Goal: Task Accomplishment & Management: Complete application form

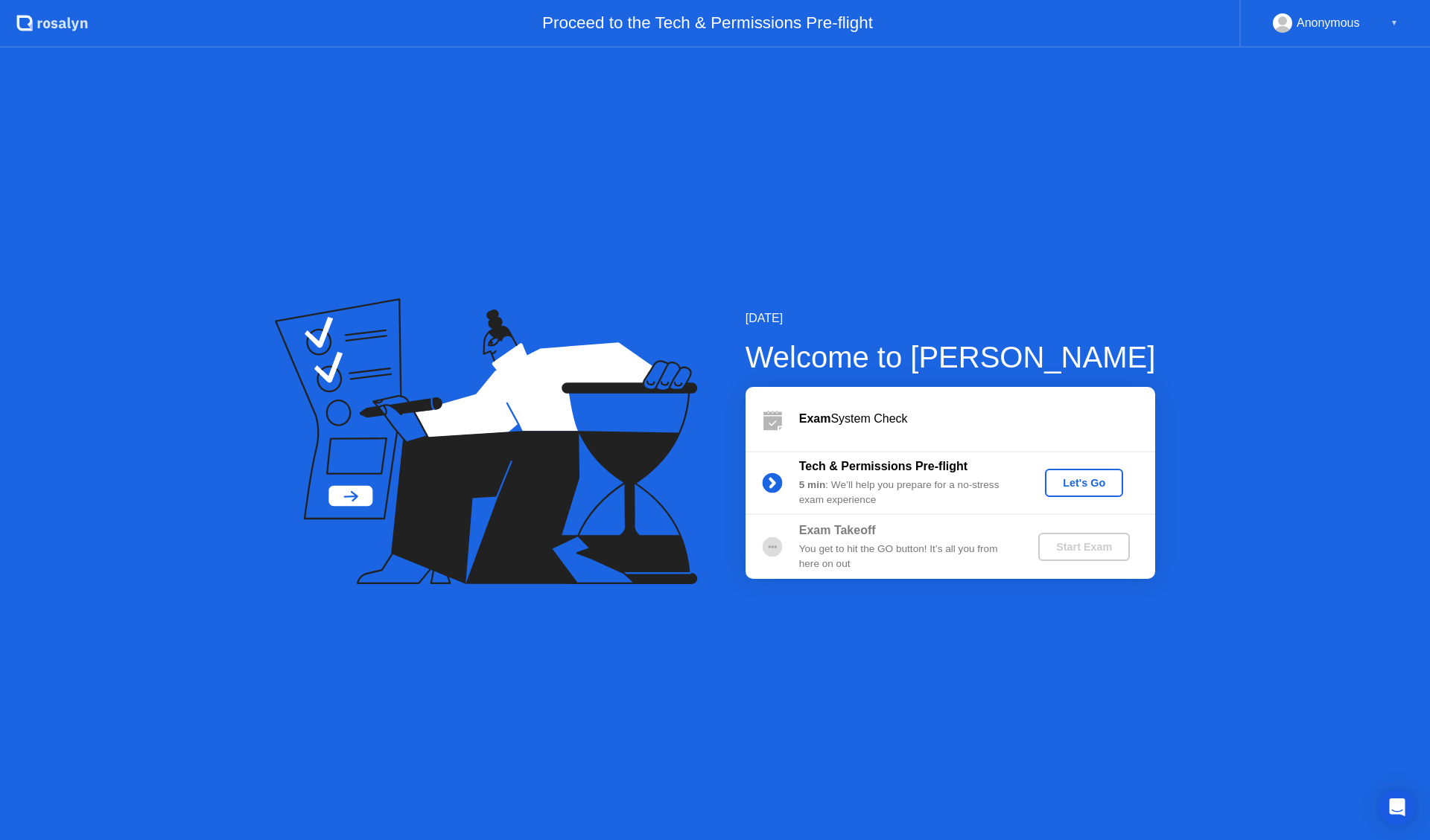
click at [1111, 483] on div "Let's Go" at bounding box center [1083, 483] width 67 height 12
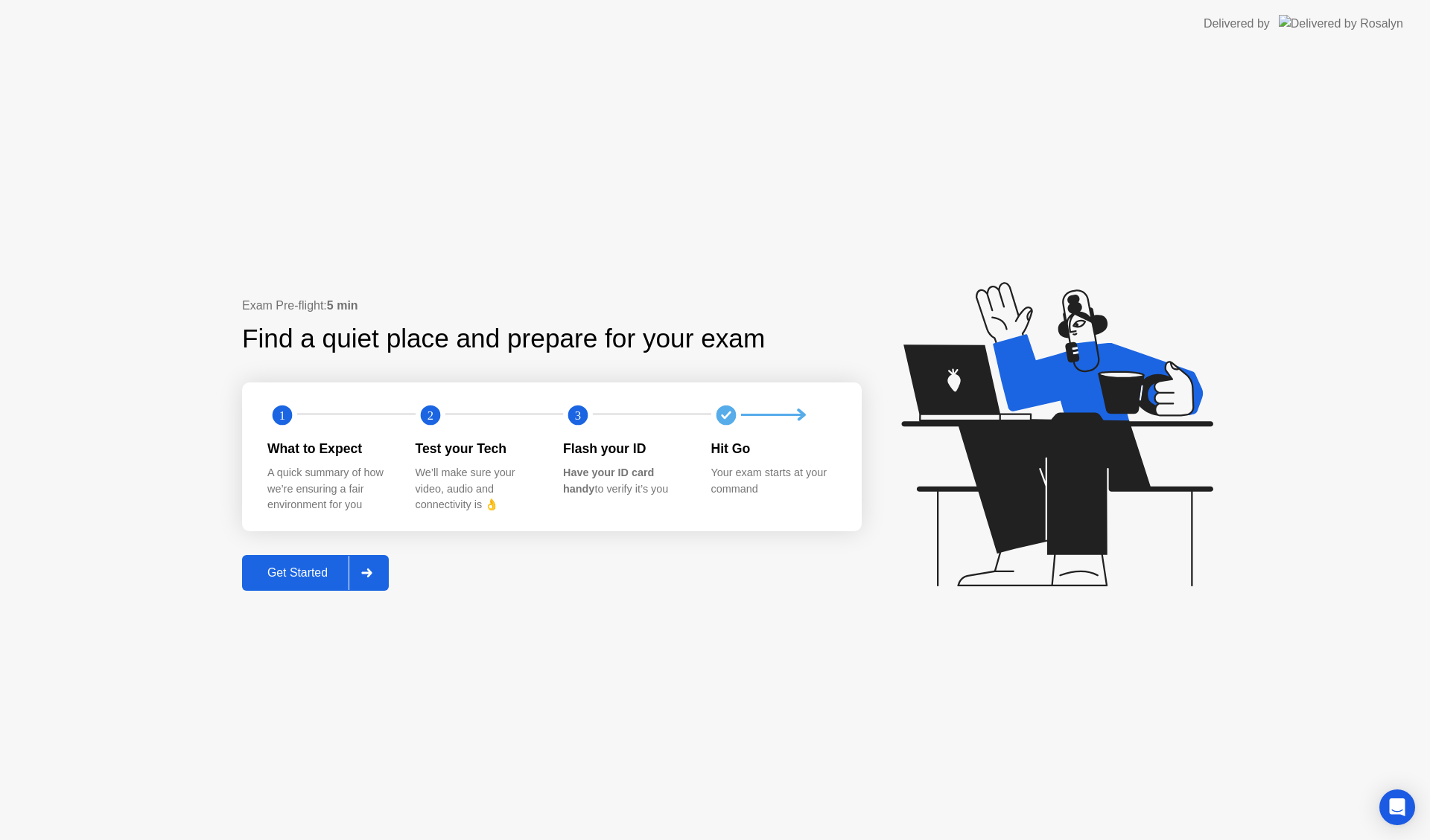
click at [301, 577] on div "Get Started" at bounding box center [297, 573] width 102 height 14
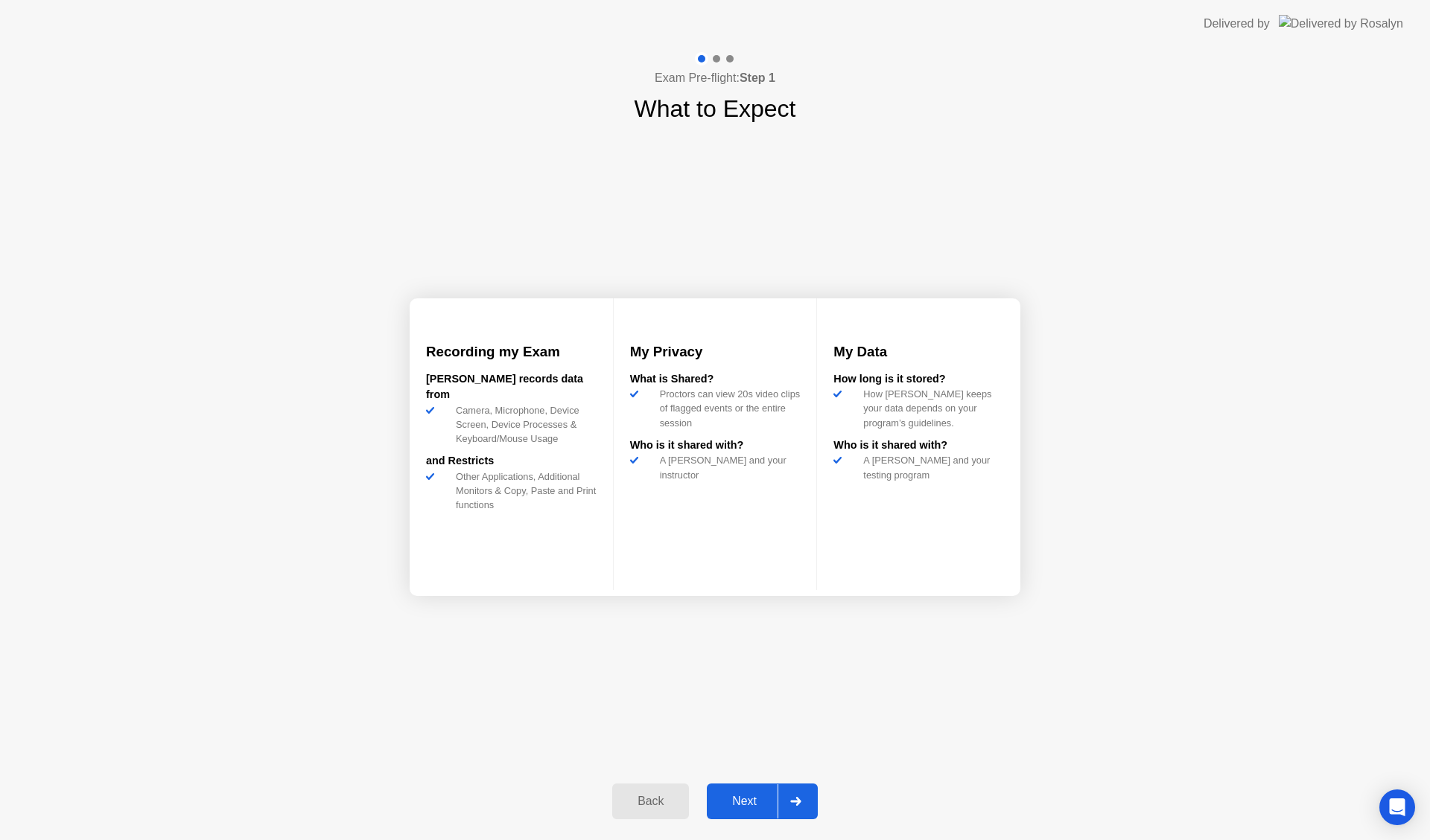
click at [748, 807] on div "Next" at bounding box center [744, 802] width 67 height 14
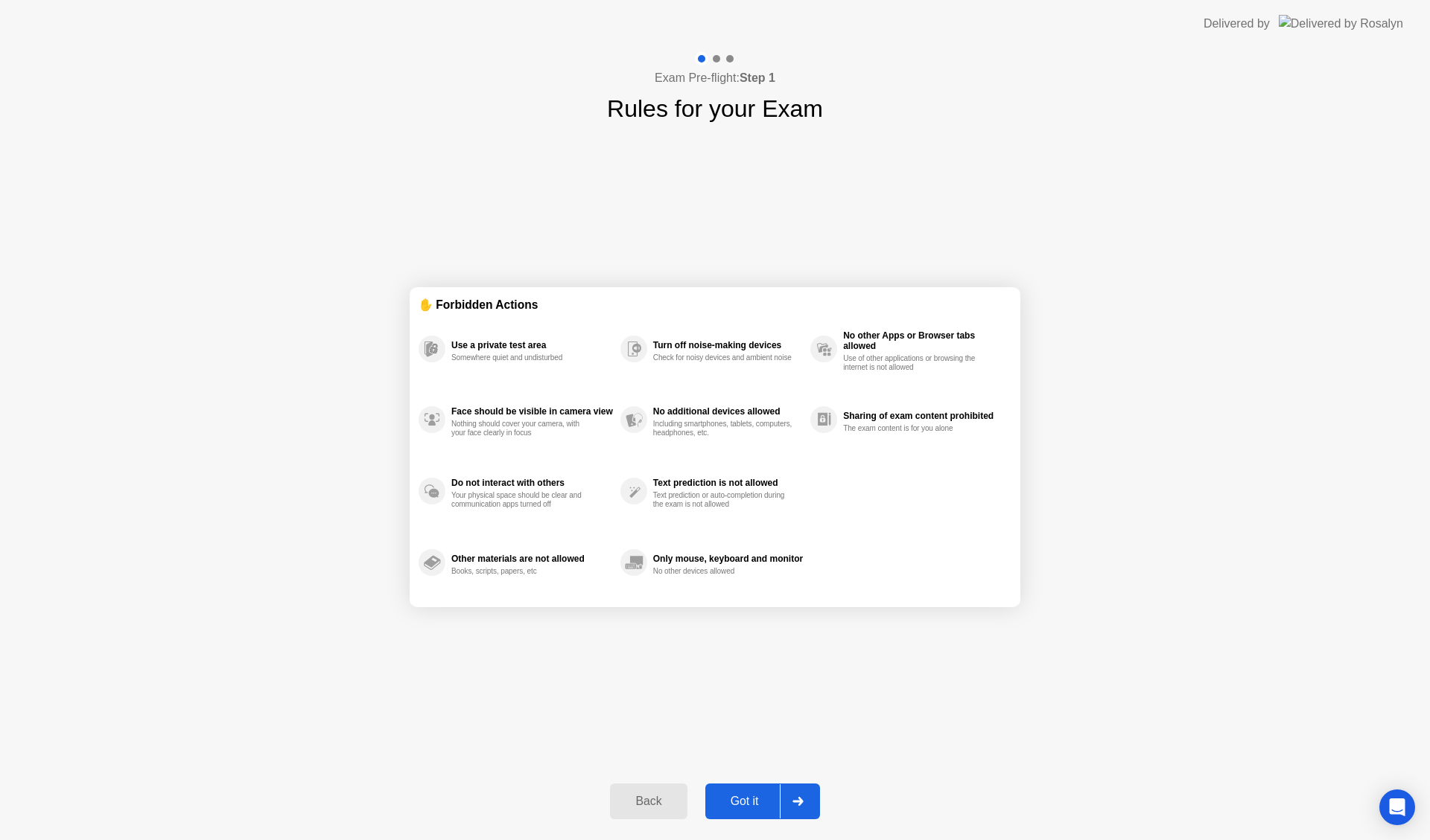
click at [763, 799] on div "Got it" at bounding box center [744, 802] width 70 height 14
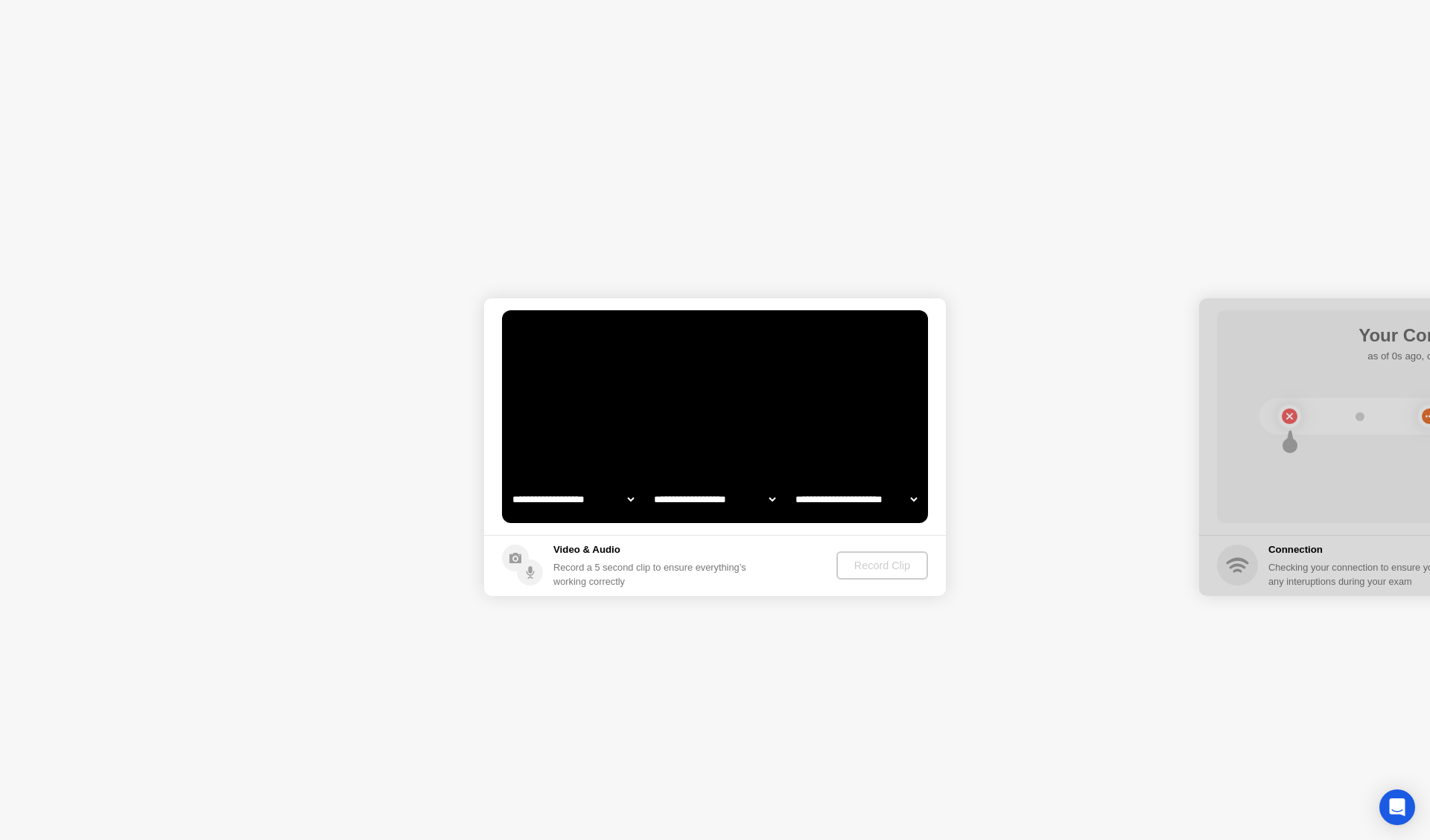
select select "**********"
select select "*******"
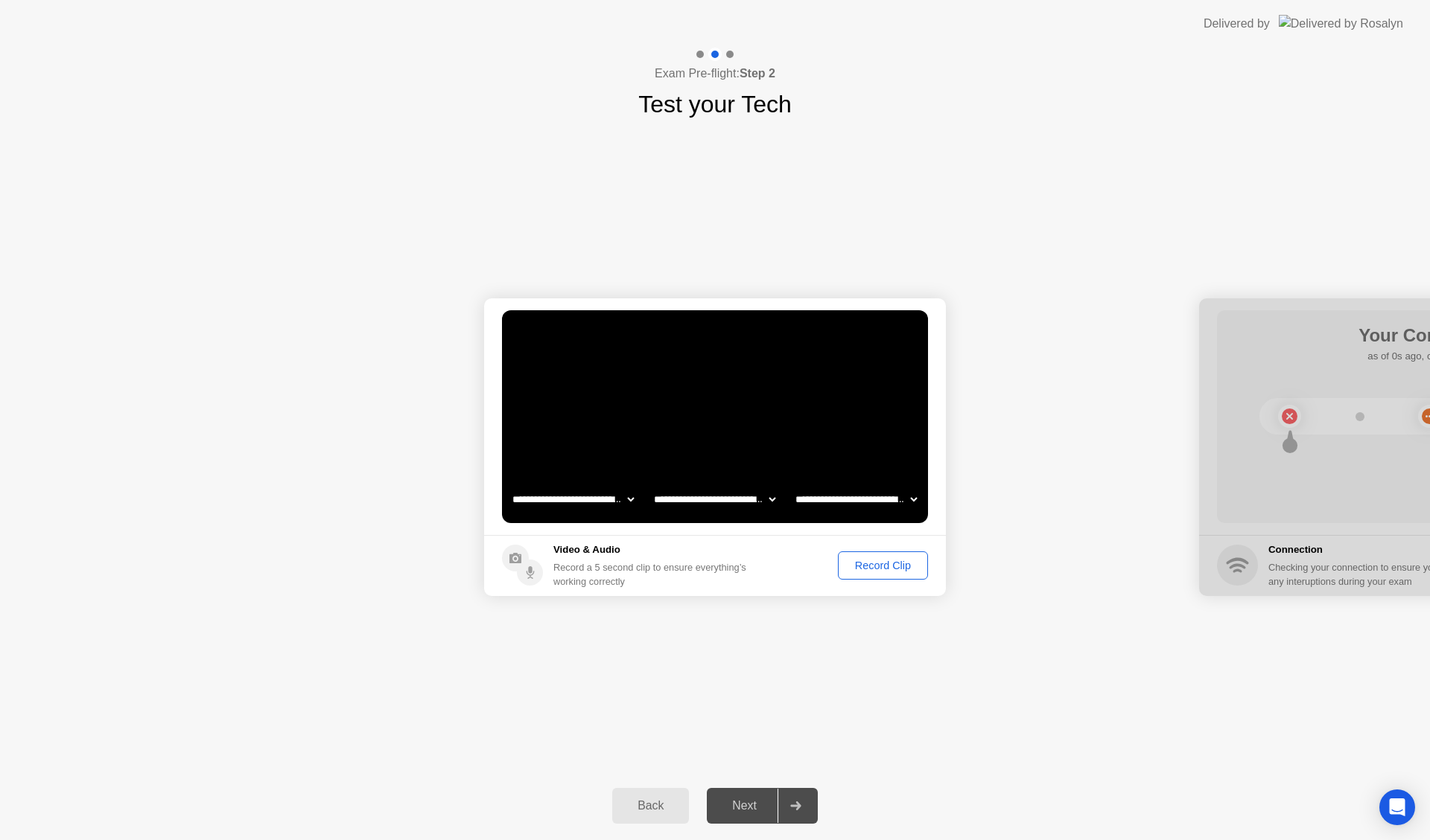
click at [891, 567] on div "Record Clip" at bounding box center [883, 566] width 80 height 12
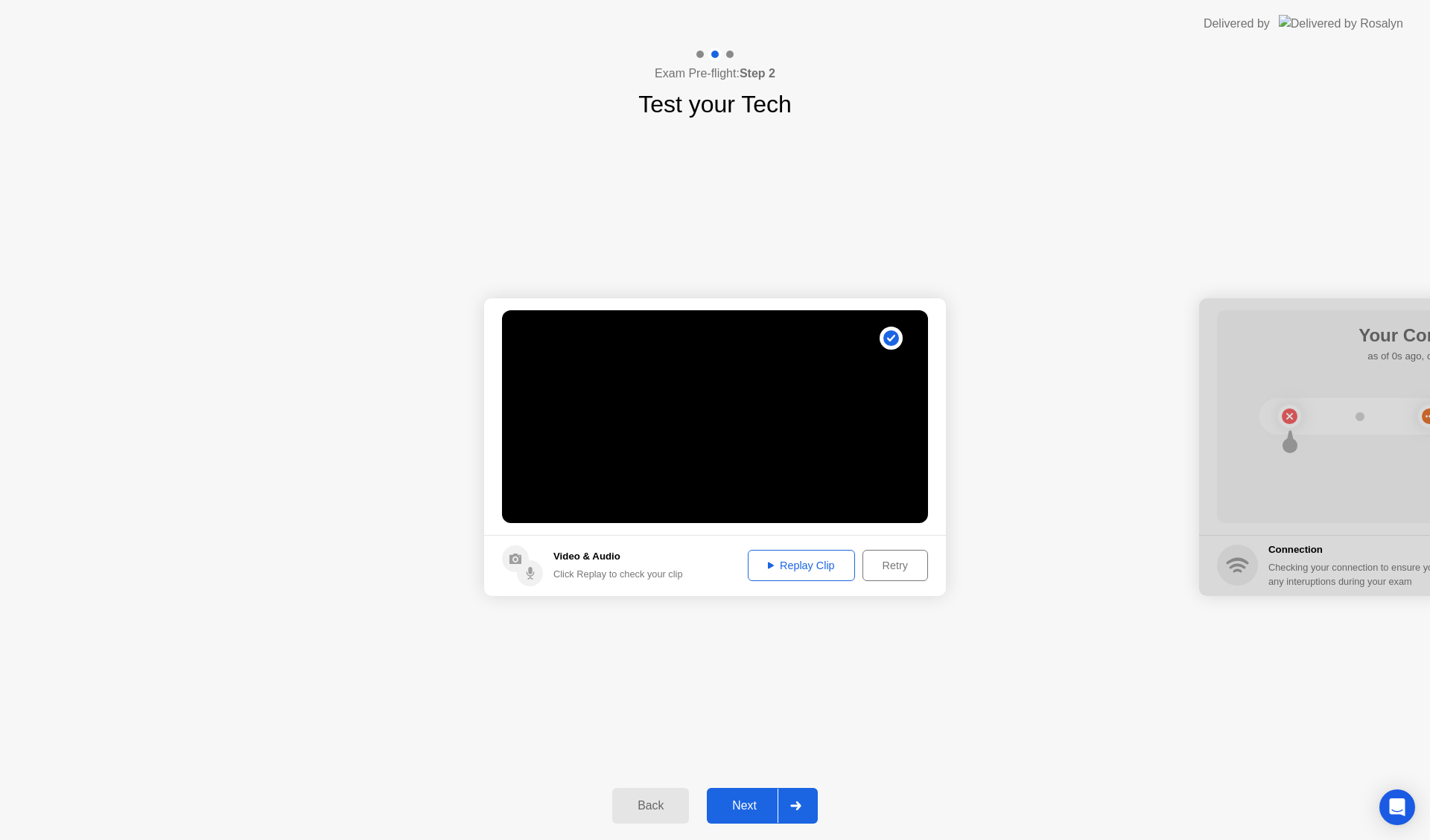
click at [794, 560] on div "Replay Clip" at bounding box center [801, 566] width 97 height 12
click at [757, 806] on div "Next" at bounding box center [744, 806] width 67 height 14
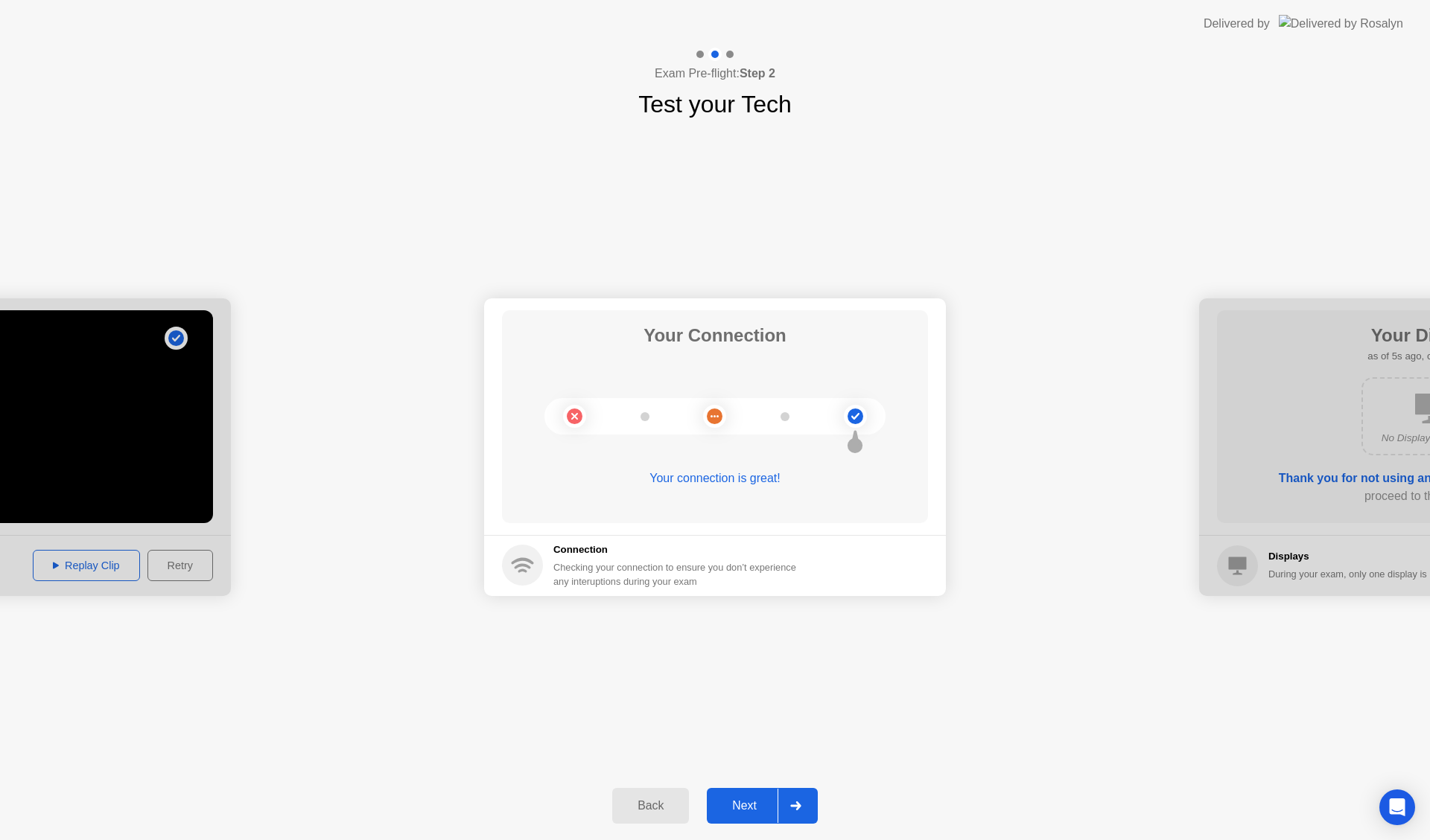
click at [757, 808] on div "Next" at bounding box center [744, 806] width 67 height 14
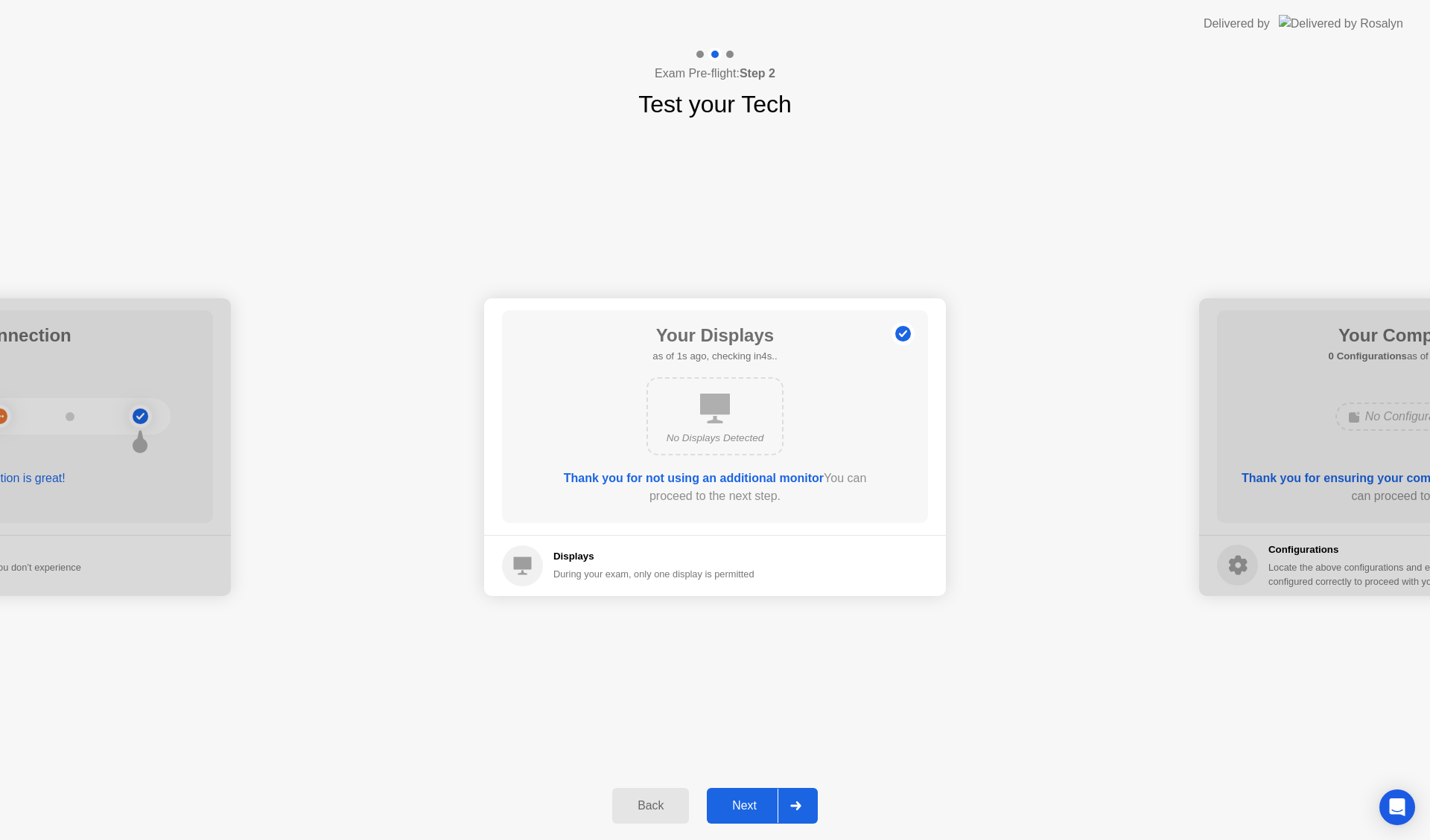
click at [759, 809] on div "Next" at bounding box center [744, 806] width 67 height 14
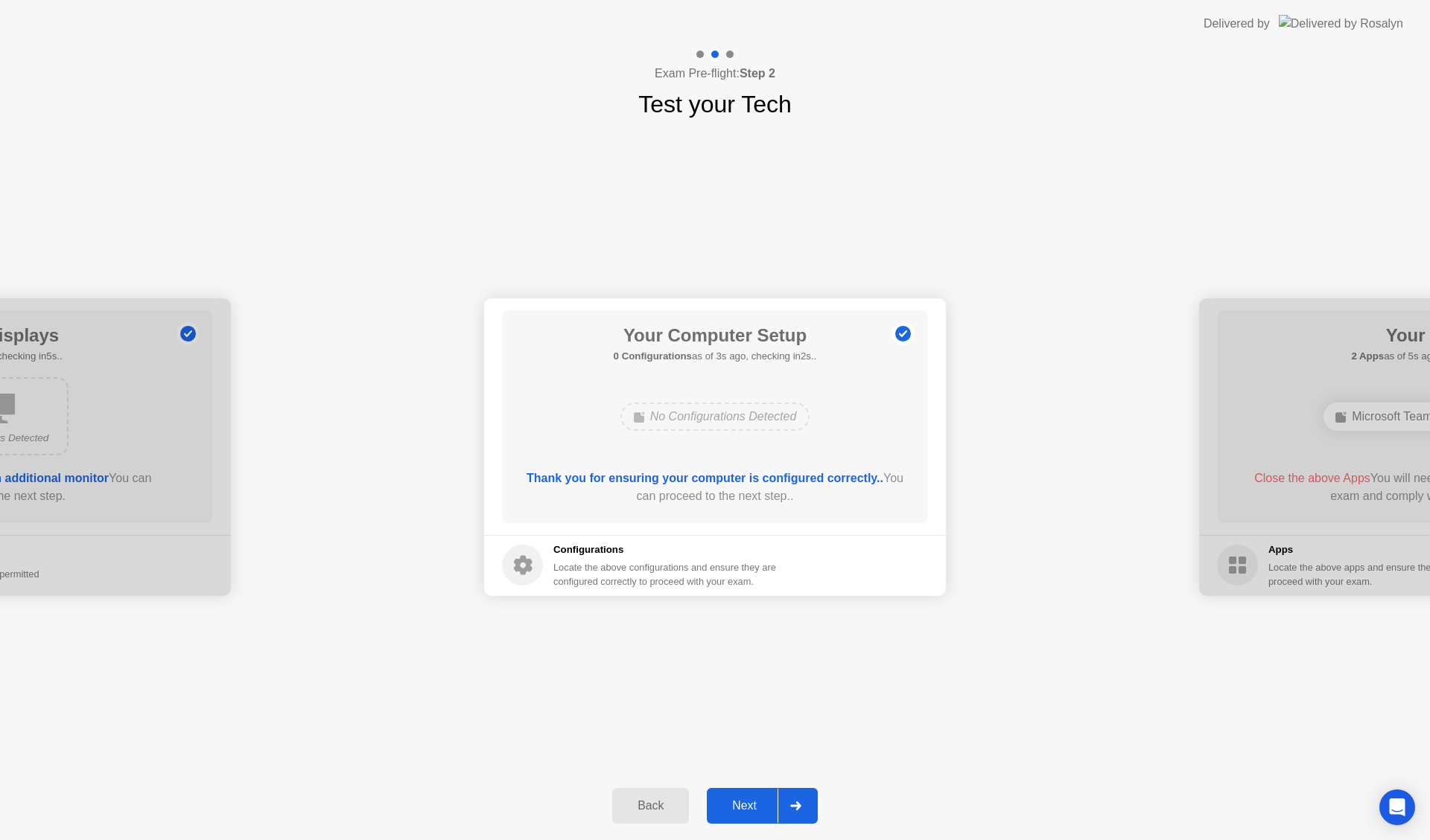
click at [755, 799] on div "Next" at bounding box center [744, 806] width 67 height 14
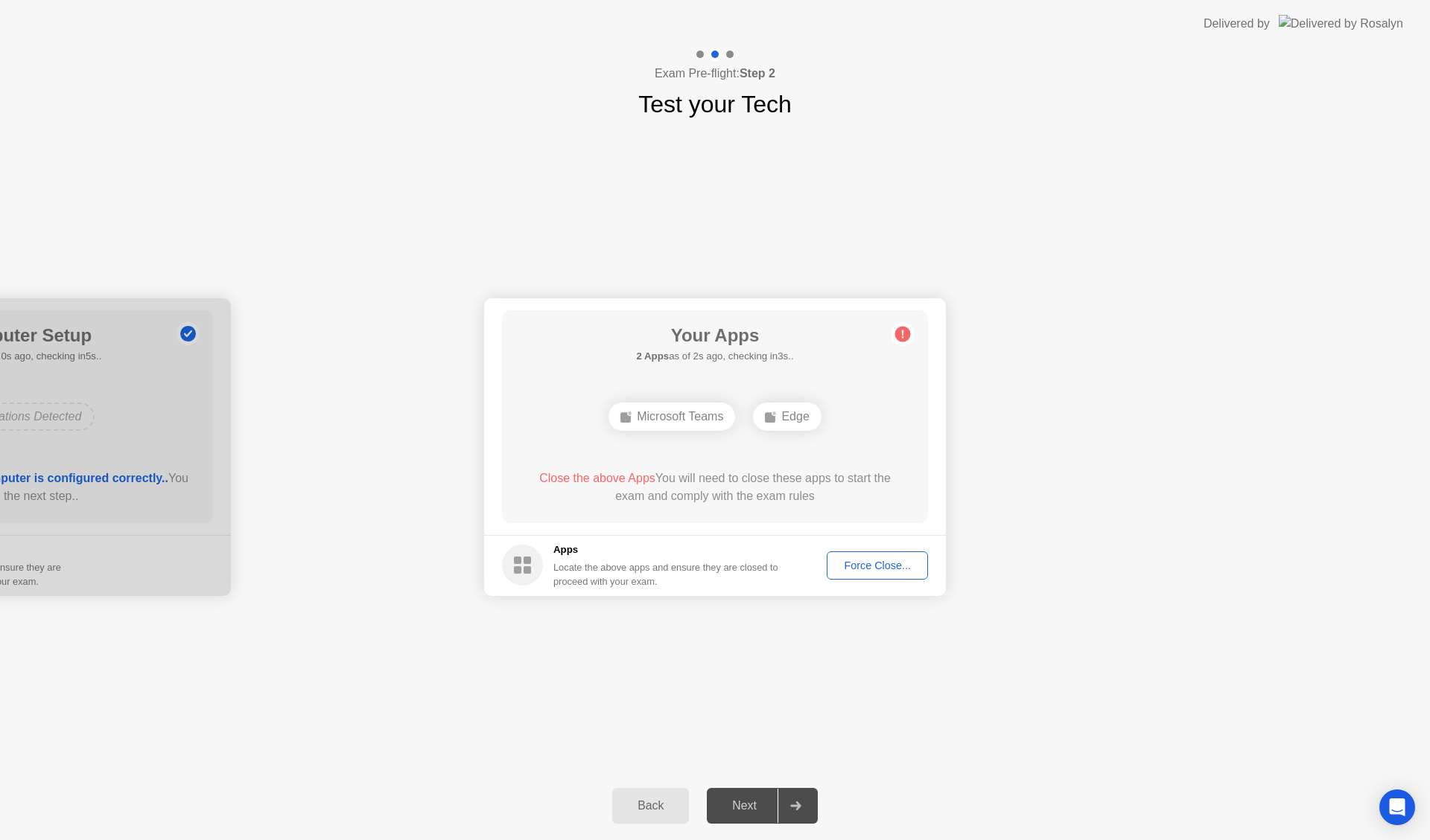
click at [889, 569] on div "Force Close..." at bounding box center [877, 566] width 91 height 12
click at [890, 567] on div "Force Close..." at bounding box center [877, 566] width 91 height 12
click at [889, 575] on button "Force Close..." at bounding box center [877, 565] width 101 height 29
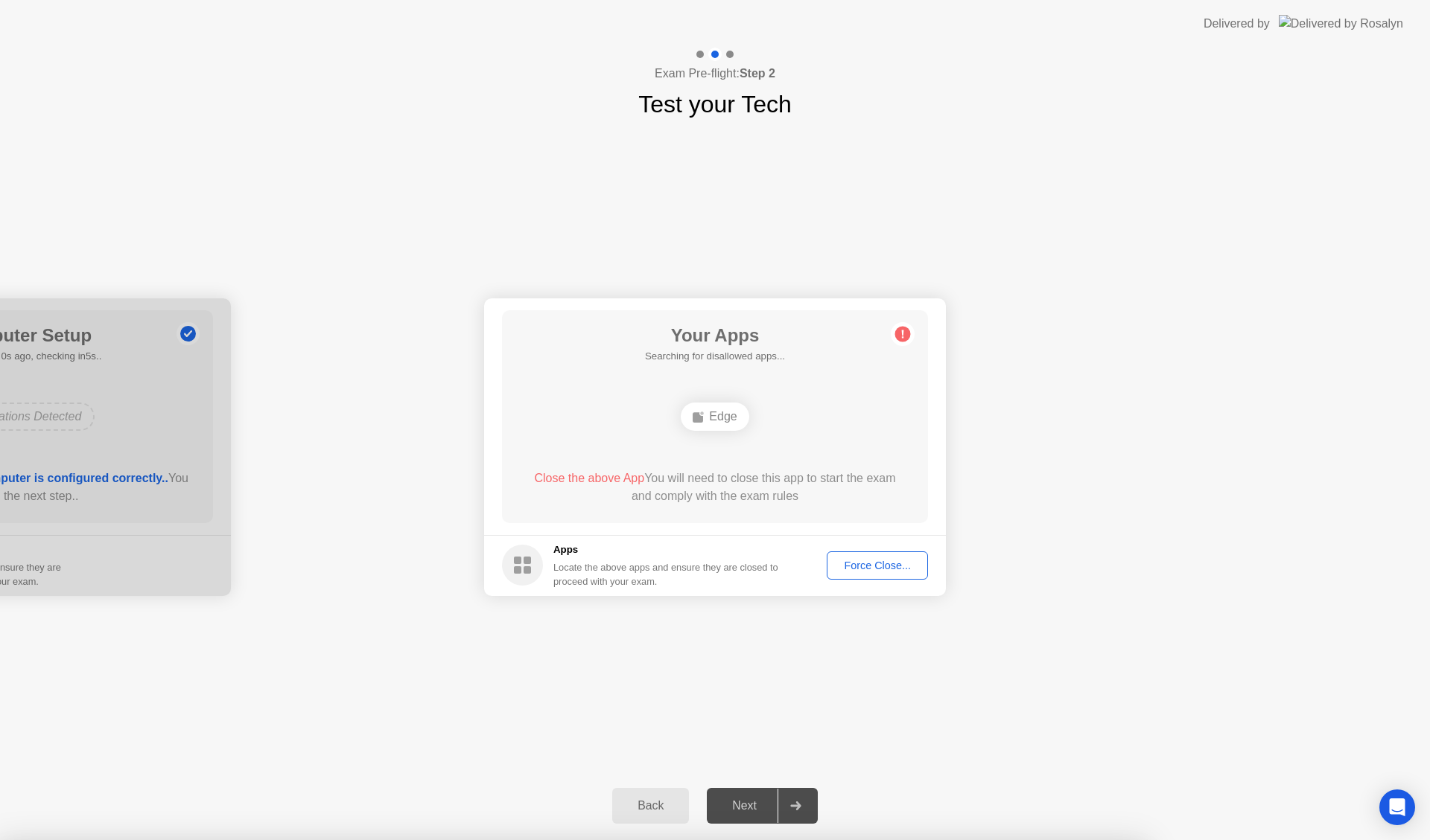
click at [863, 570] on div "Force Close..." at bounding box center [877, 566] width 91 height 12
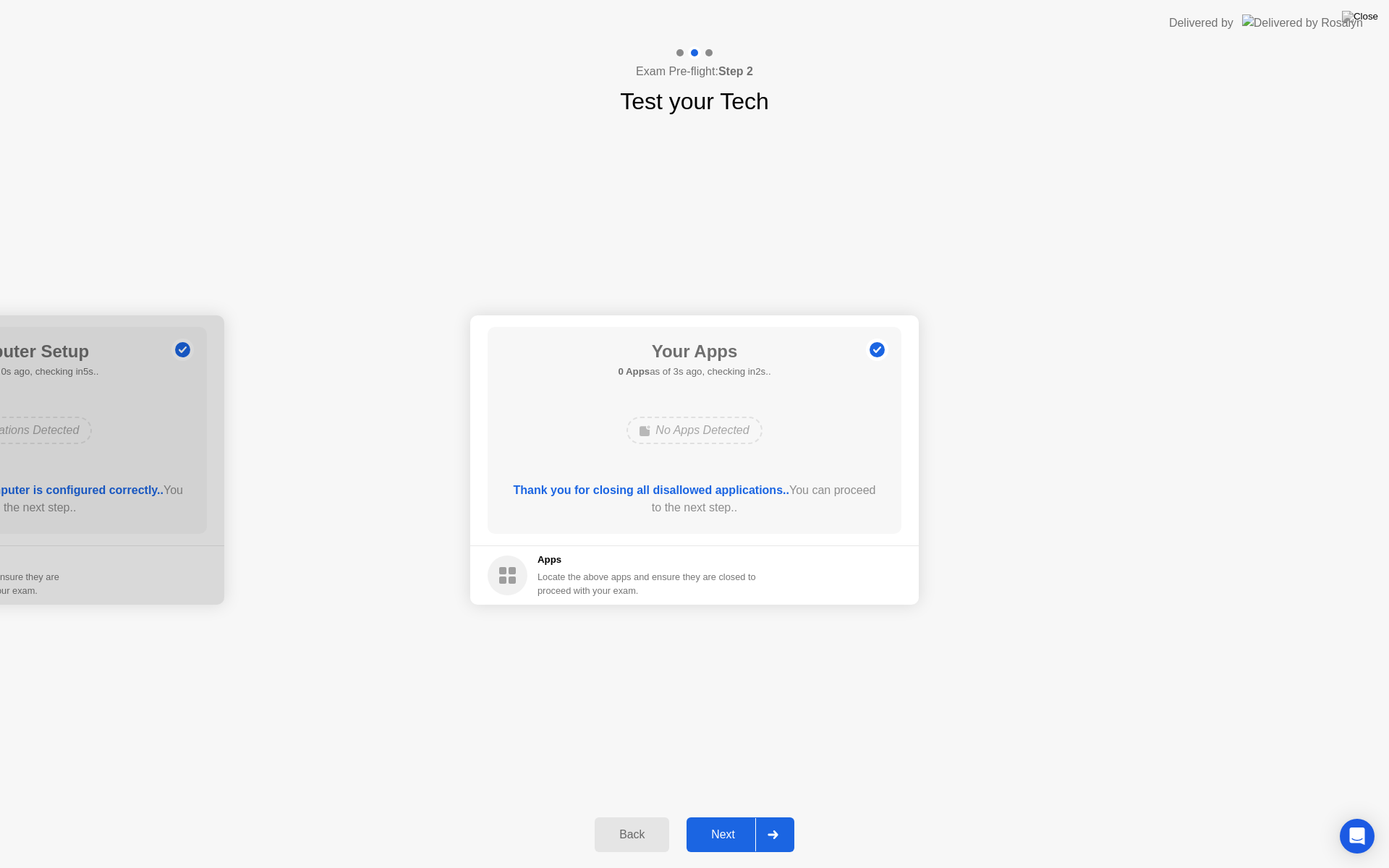
click at [734, 816] on div "Next" at bounding box center [723, 834] width 65 height 13
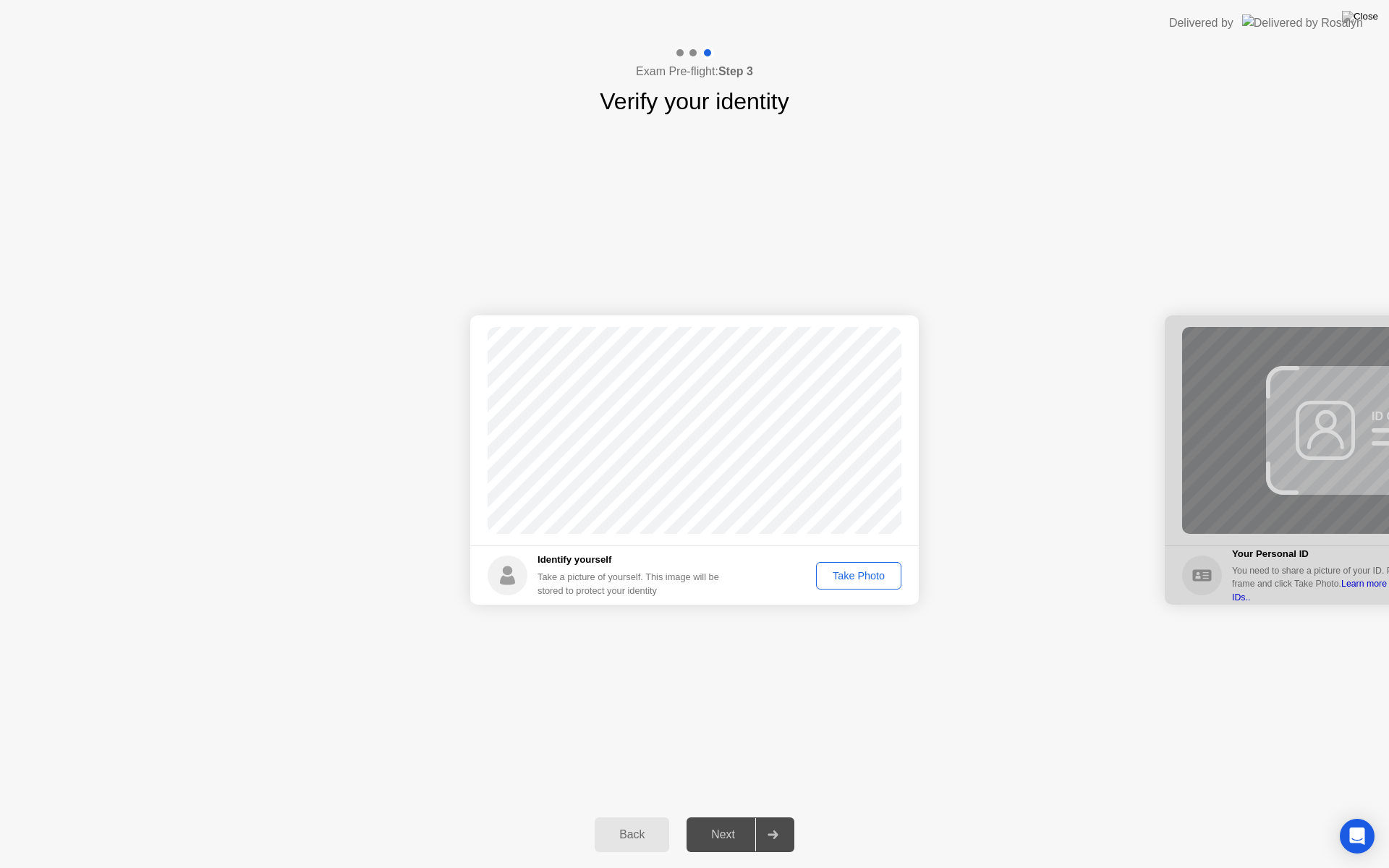
click at [880, 582] on div "Take Photo" at bounding box center [859, 576] width 76 height 12
click at [878, 577] on div "Retake" at bounding box center [867, 576] width 56 height 12
click at [878, 576] on div "Take Photo" at bounding box center [859, 576] width 76 height 12
click at [722, 816] on div "Next" at bounding box center [723, 834] width 65 height 13
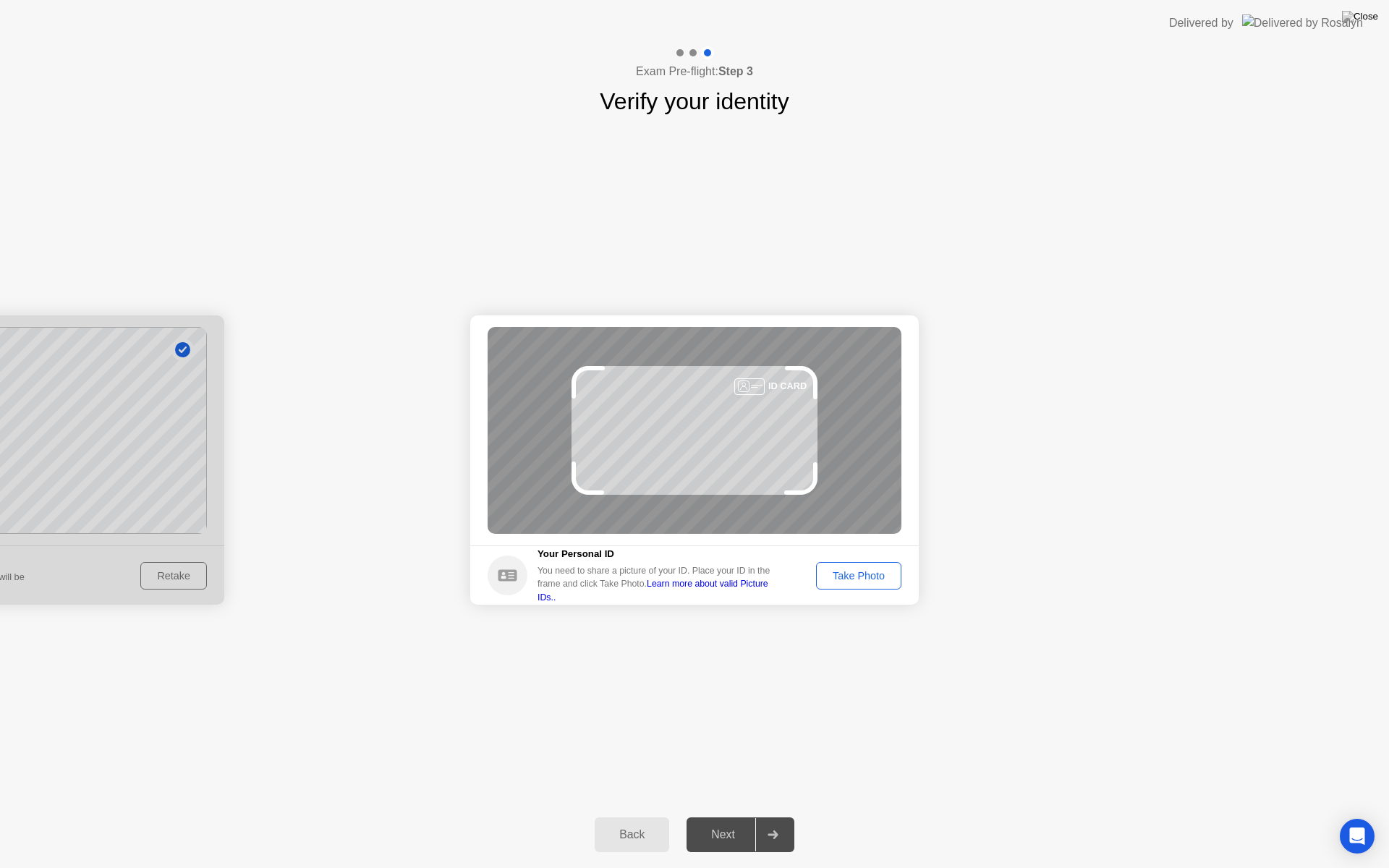
click at [849, 580] on div "Take Photo" at bounding box center [859, 576] width 76 height 12
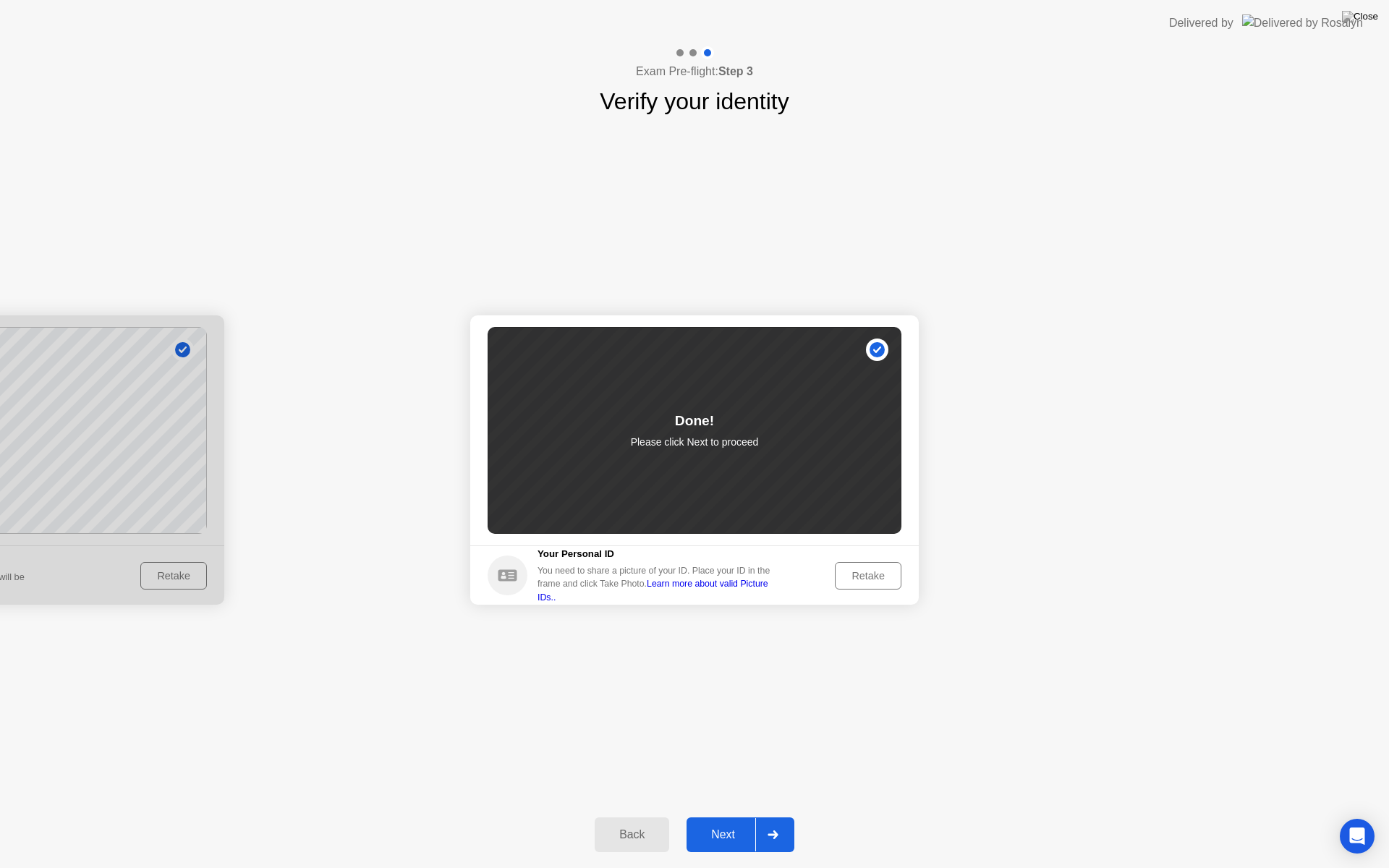
click at [718, 816] on div "Next" at bounding box center [723, 834] width 65 height 13
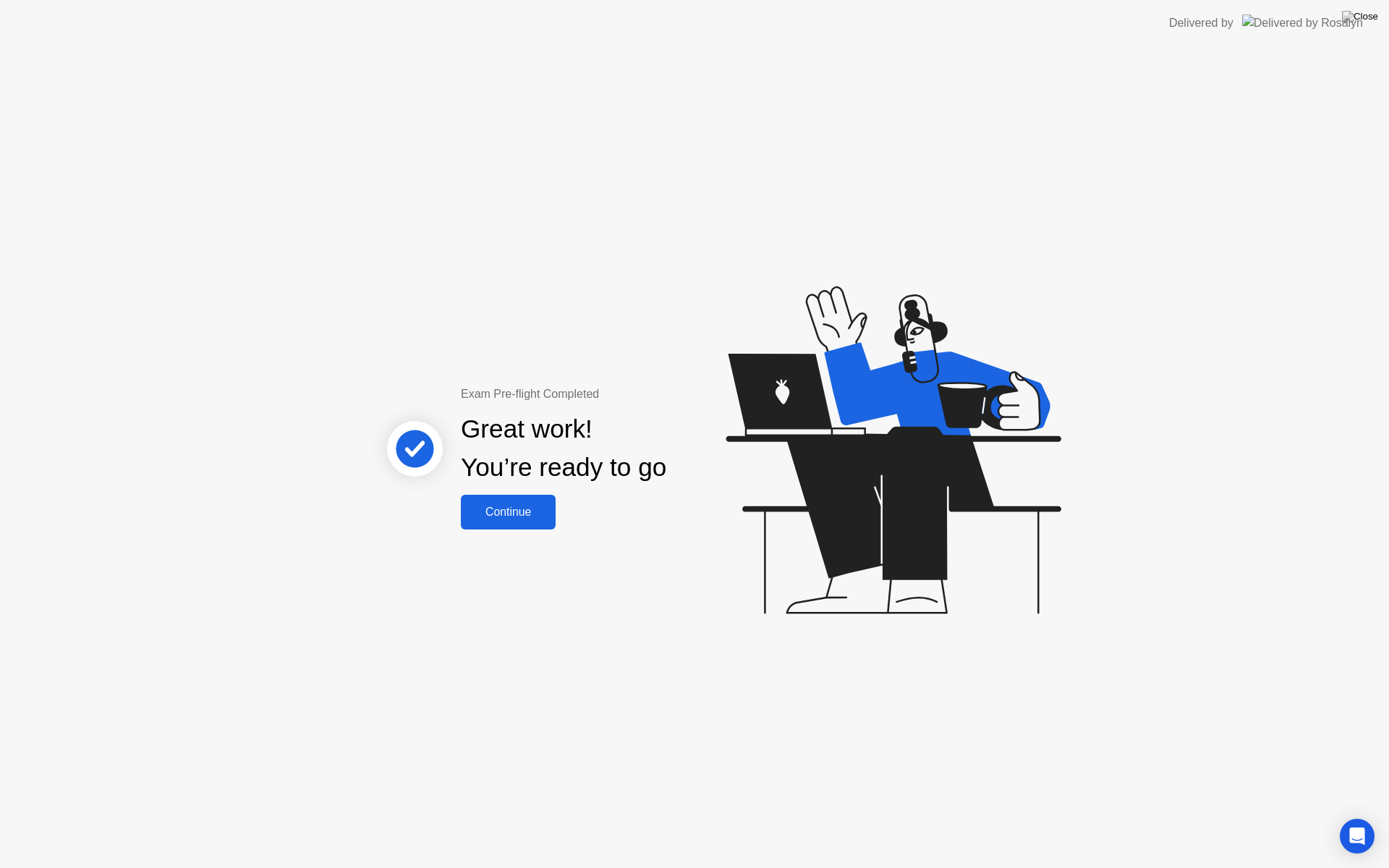
click at [532, 519] on div "Continue" at bounding box center [508, 512] width 86 height 13
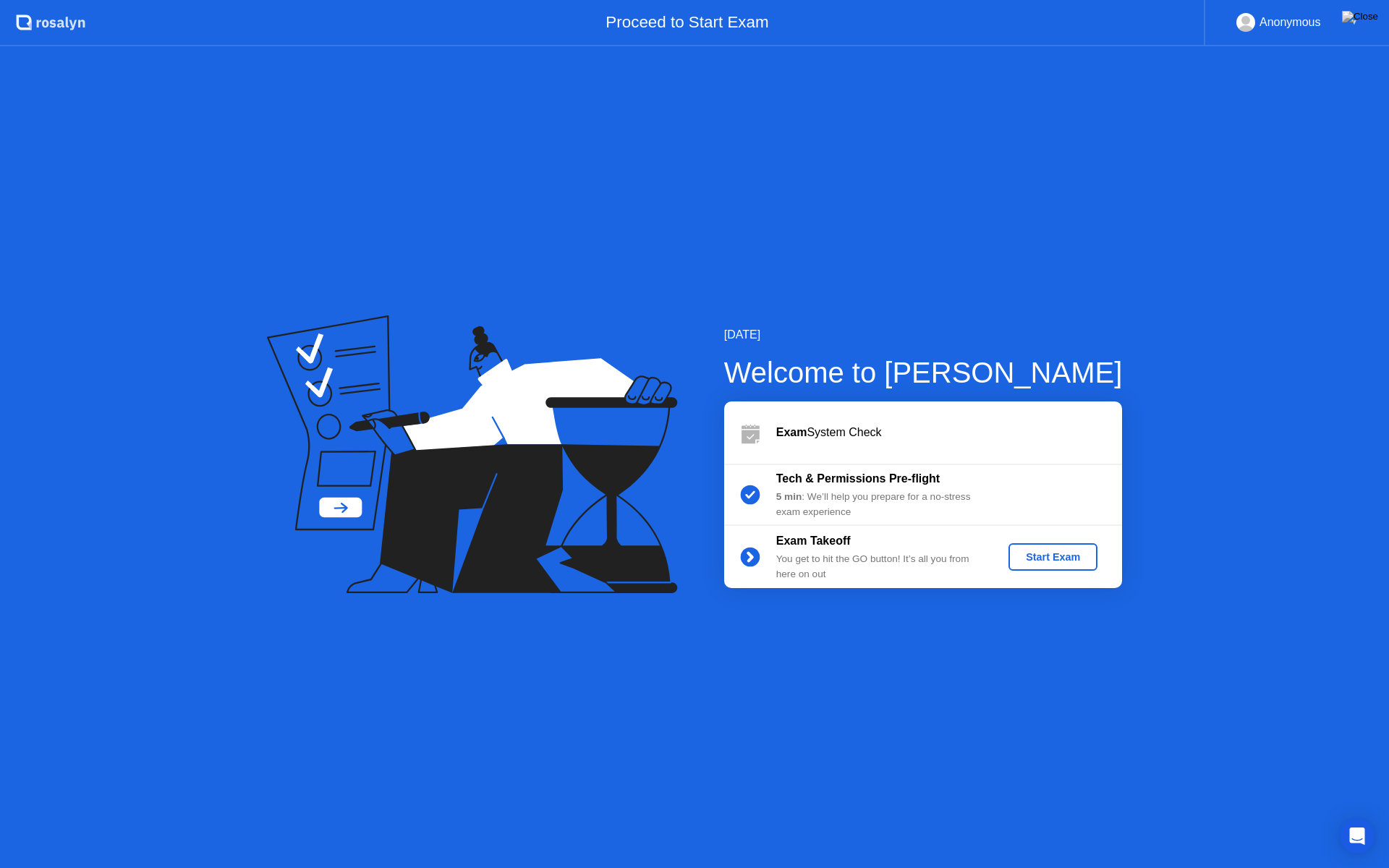
click at [1067, 560] on div "Start Exam" at bounding box center [1053, 557] width 77 height 12
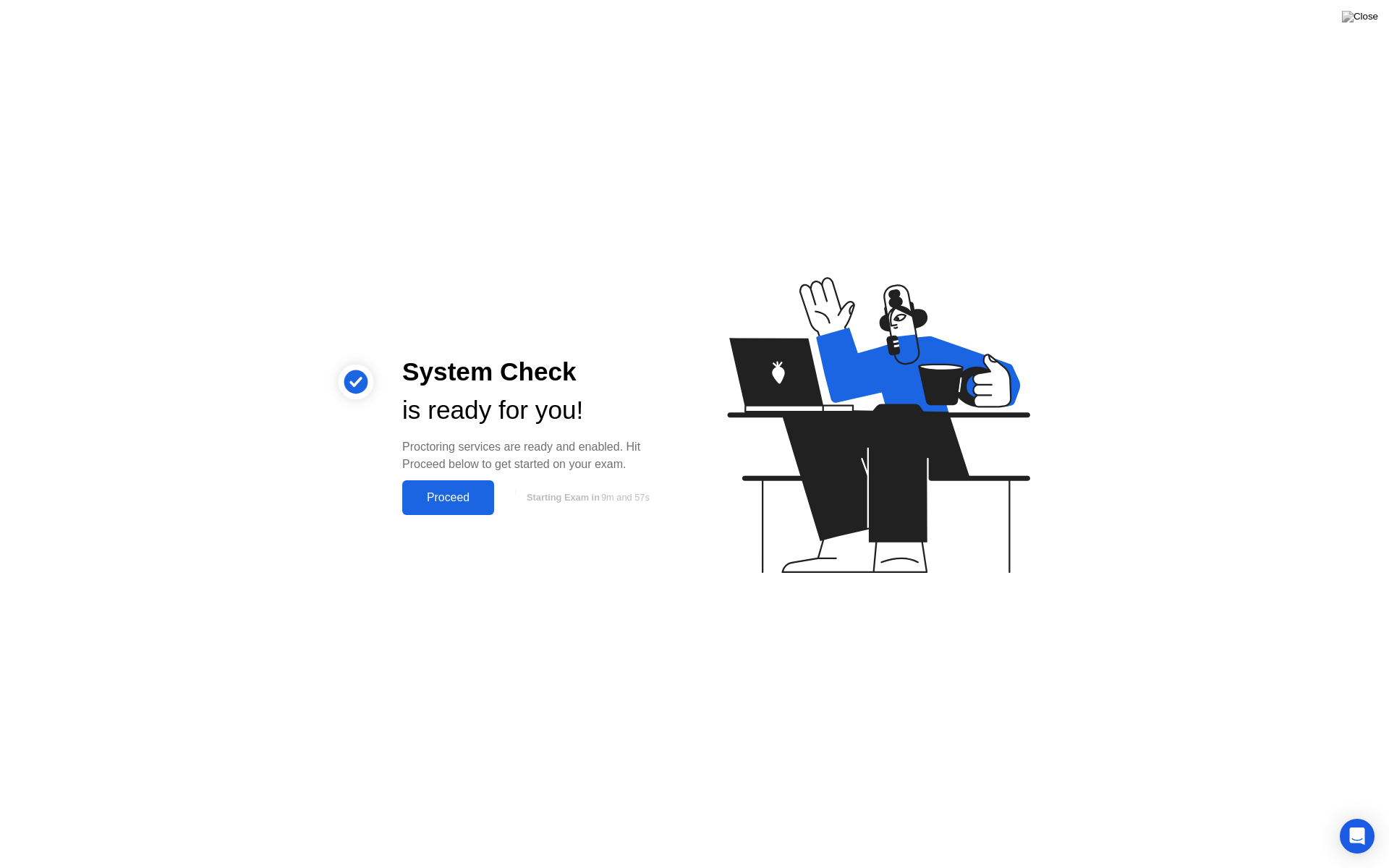
click at [477, 508] on button "Proceed" at bounding box center [448, 497] width 92 height 34
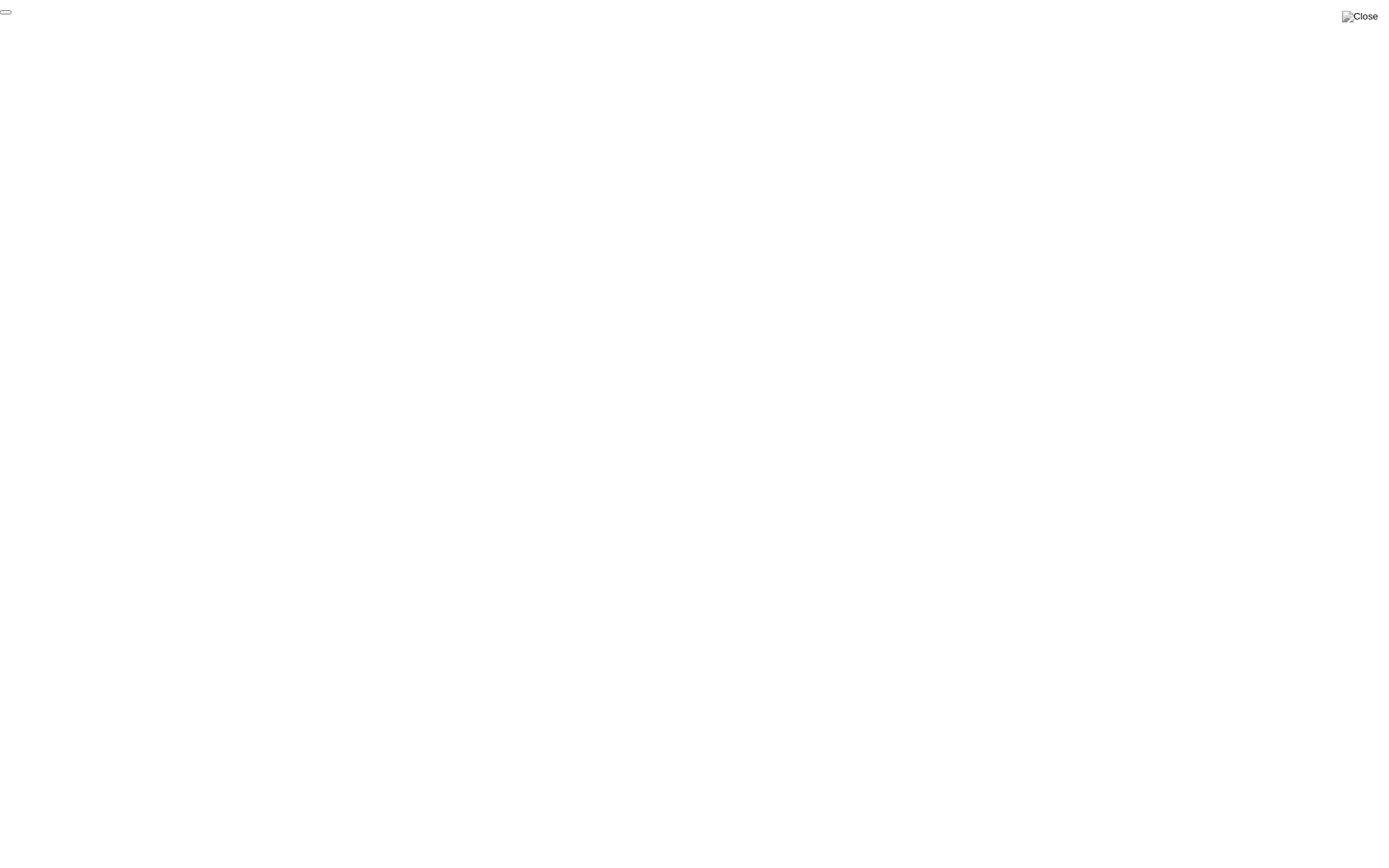
click div "End Proctoring Session"
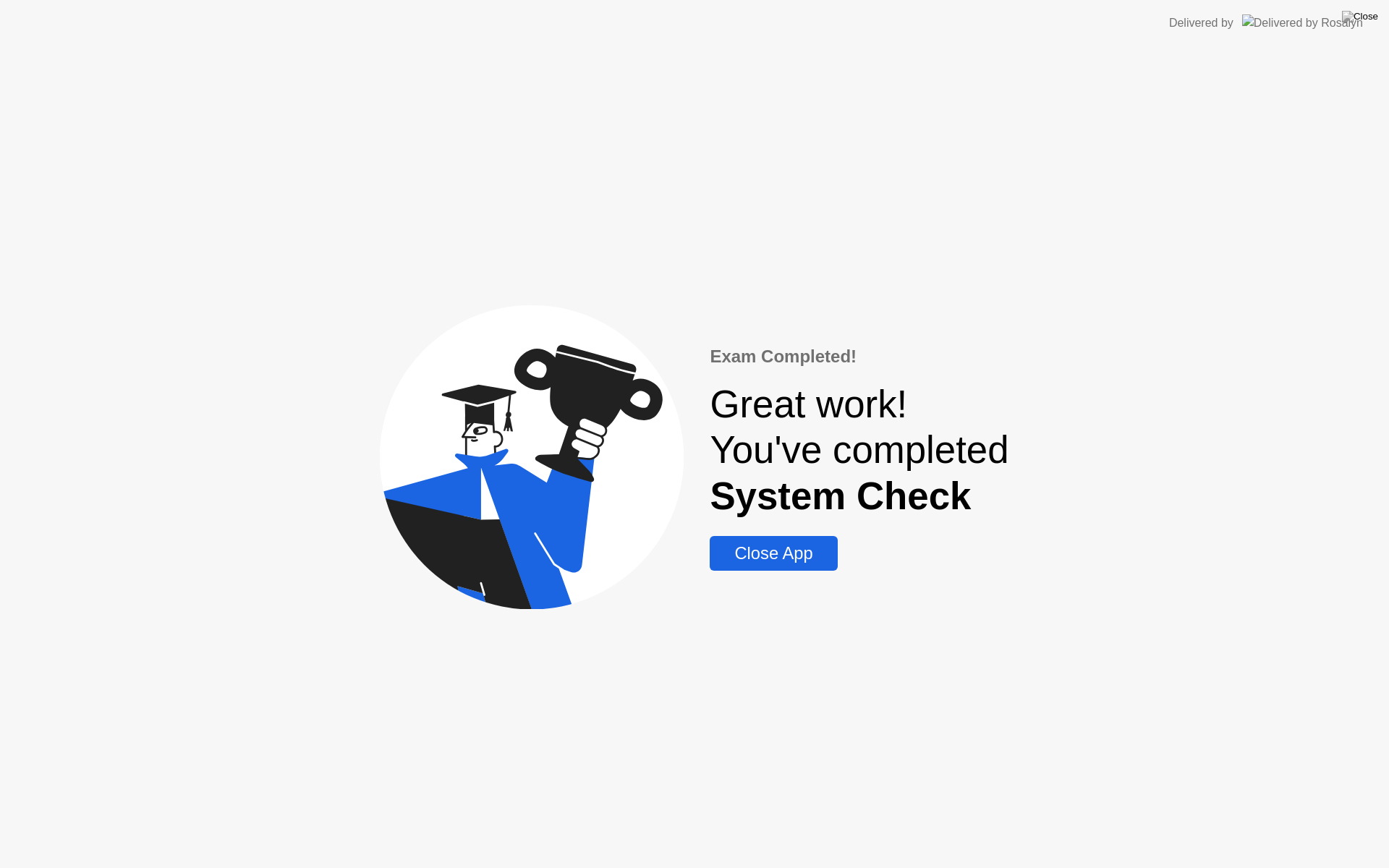
click at [790, 556] on div "Close App" at bounding box center [773, 553] width 118 height 20
